Goal: Task Accomplishment & Management: Manage account settings

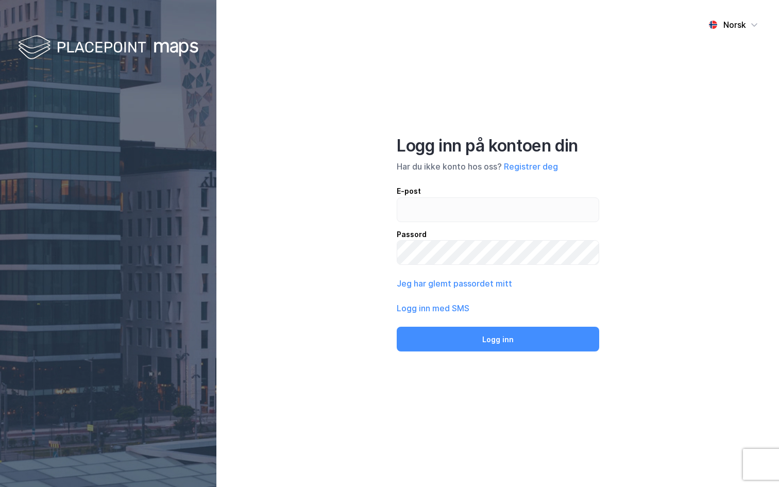
click at [521, 224] on div "E-post Passord" at bounding box center [498, 225] width 202 height 80
